Goal: Transaction & Acquisition: Book appointment/travel/reservation

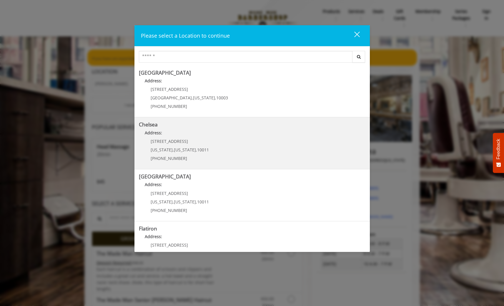
click at [297, 153] on link "Chelsea Address: 169/170 W 23rd St New York , New York , 10011 (917) 639-3902" at bounding box center [252, 143] width 227 height 43
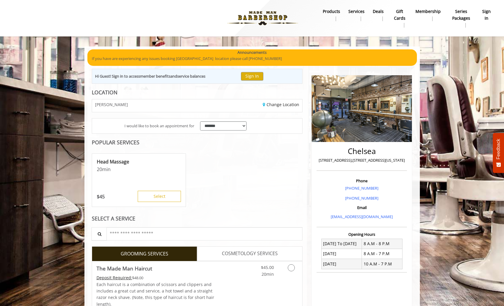
scroll to position [88, 0]
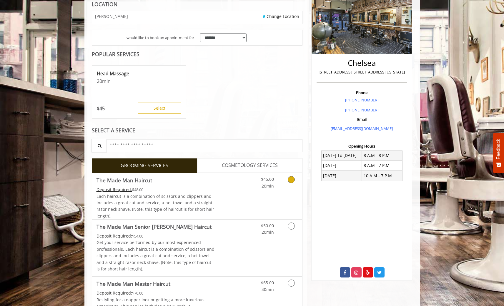
click at [227, 194] on link "Discounted Price" at bounding box center [232, 196] width 35 height 46
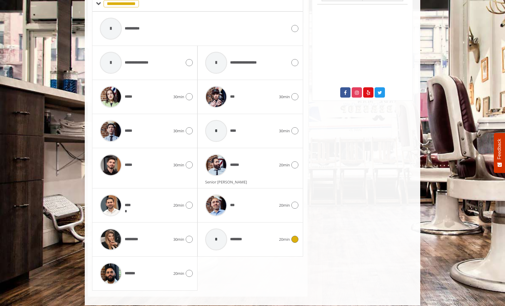
scroll to position [274, 0]
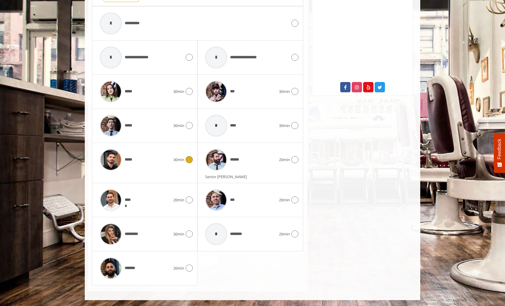
click at [141, 165] on div "*****" at bounding box center [135, 160] width 77 height 28
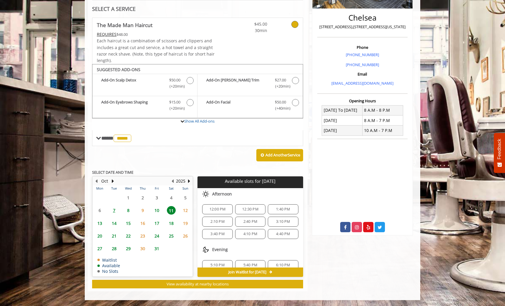
scroll to position [64, 0]
click at [156, 212] on span "10" at bounding box center [156, 210] width 9 height 9
